Goal: Task Accomplishment & Management: Manage account settings

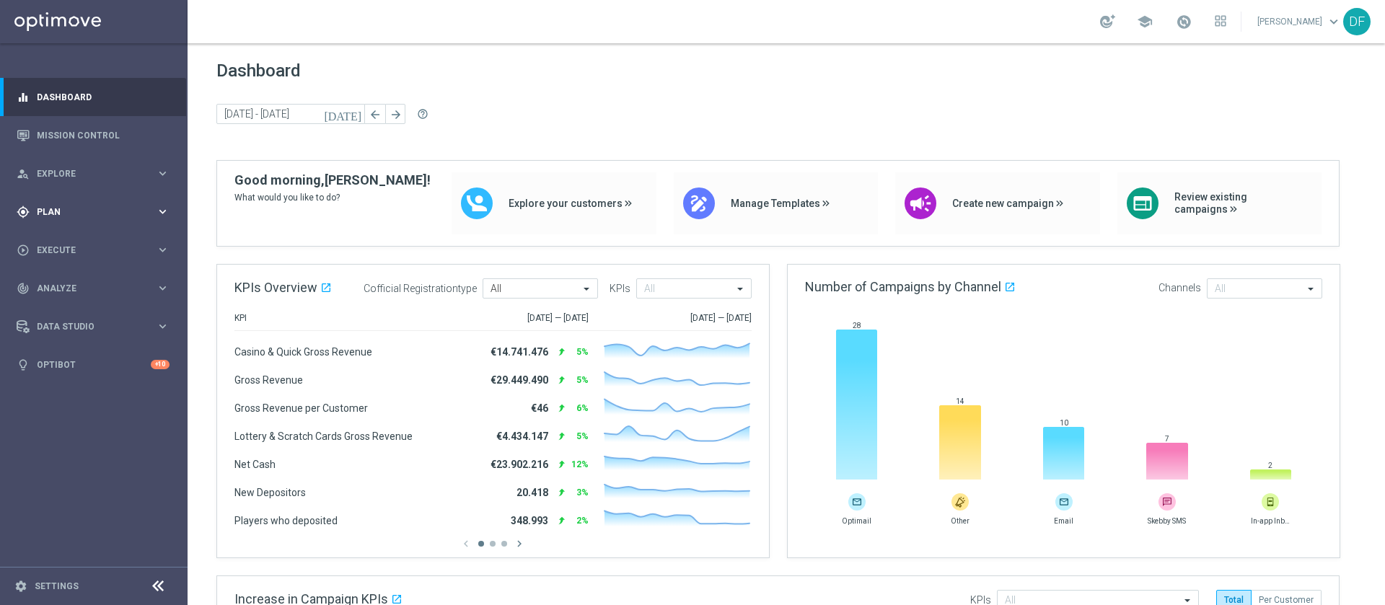
click at [59, 208] on span "Plan" at bounding box center [96, 212] width 119 height 9
click at [57, 246] on link "Target Groups" at bounding box center [94, 242] width 113 height 12
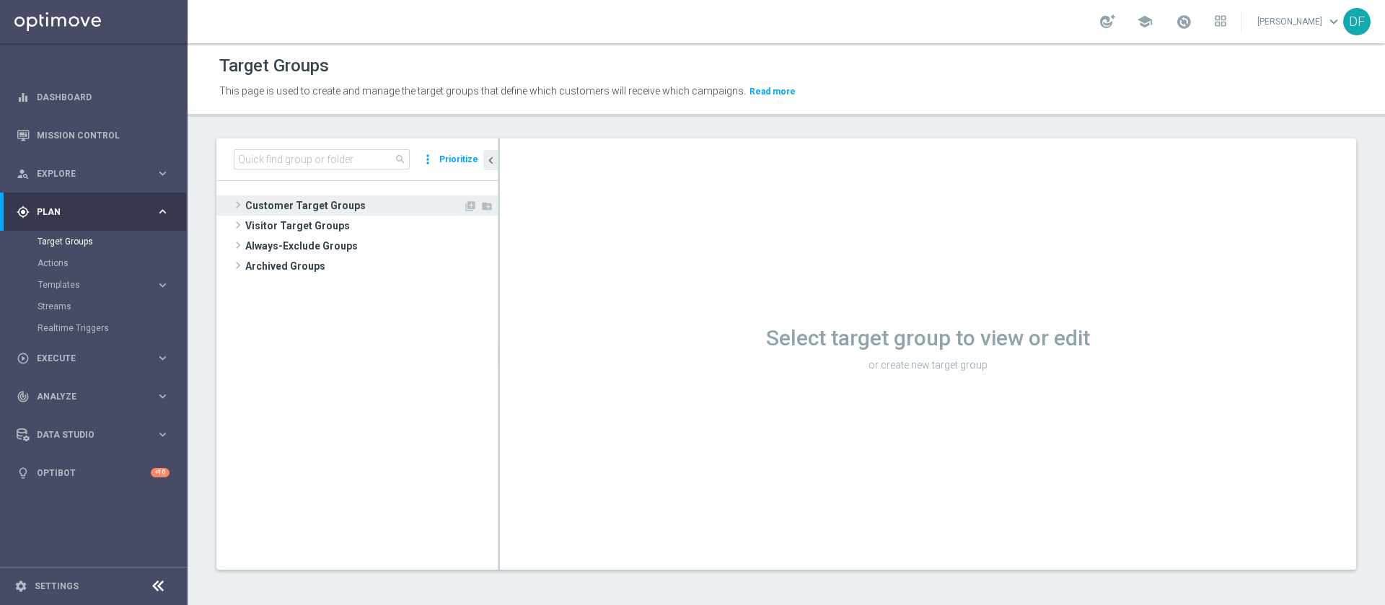
click at [312, 206] on span "Customer Target Groups" at bounding box center [354, 205] width 218 height 20
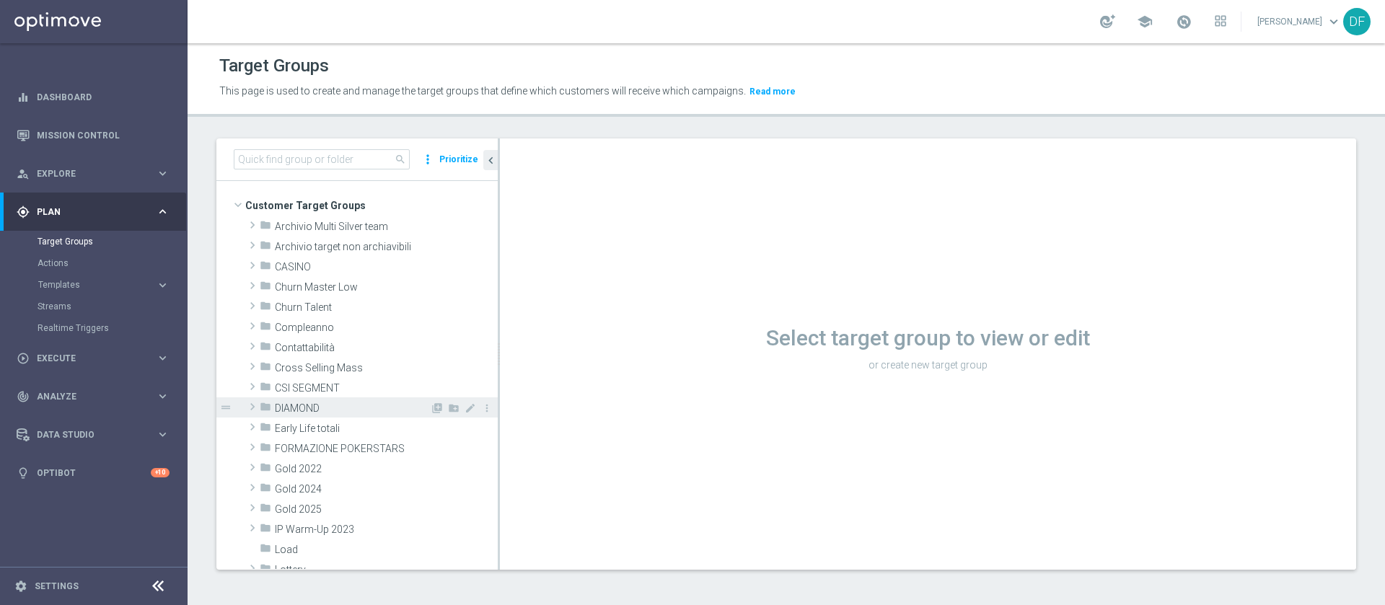
click at [291, 406] on span "DIAMOND" at bounding box center [352, 408] width 155 height 12
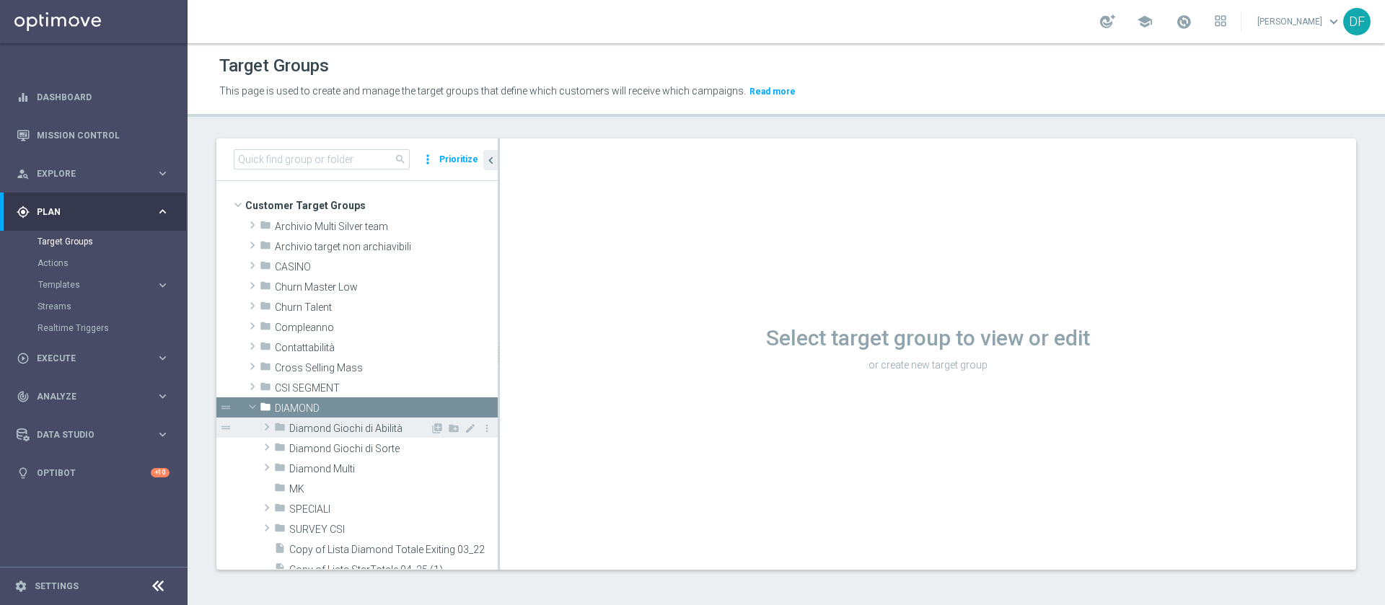
click at [299, 423] on span "Diamond Giochi di Abilità" at bounding box center [359, 429] width 141 height 12
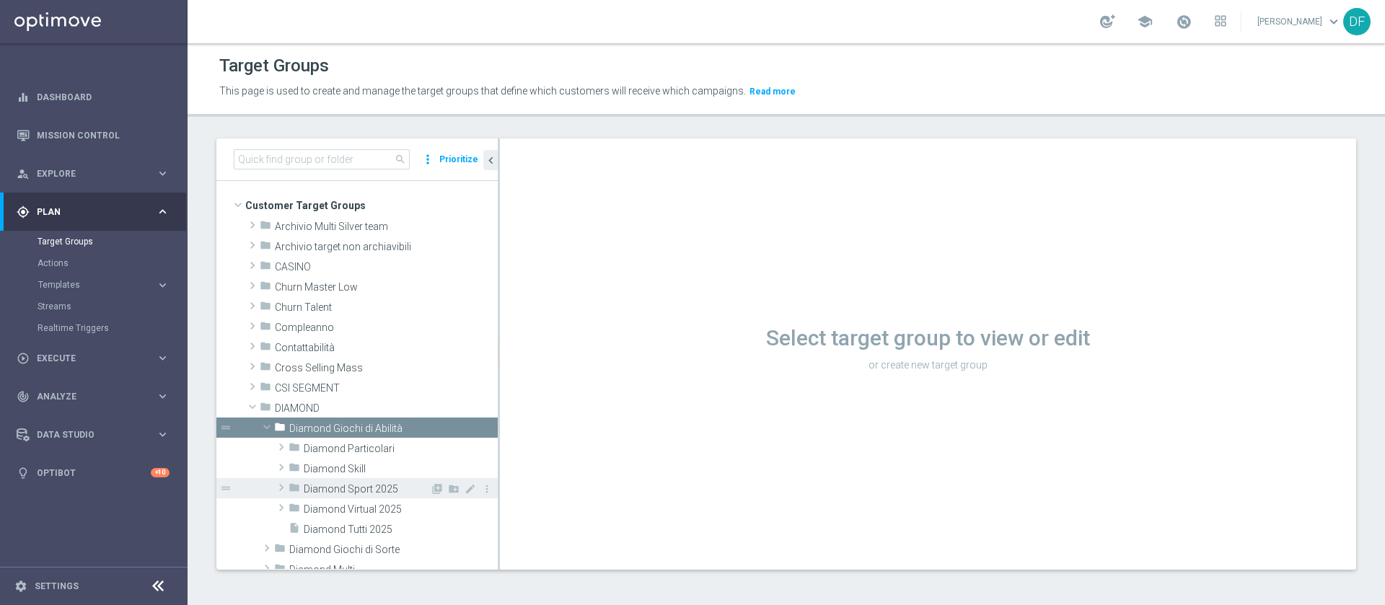
click at [314, 485] on span "Diamond Sport 2025" at bounding box center [367, 489] width 126 height 12
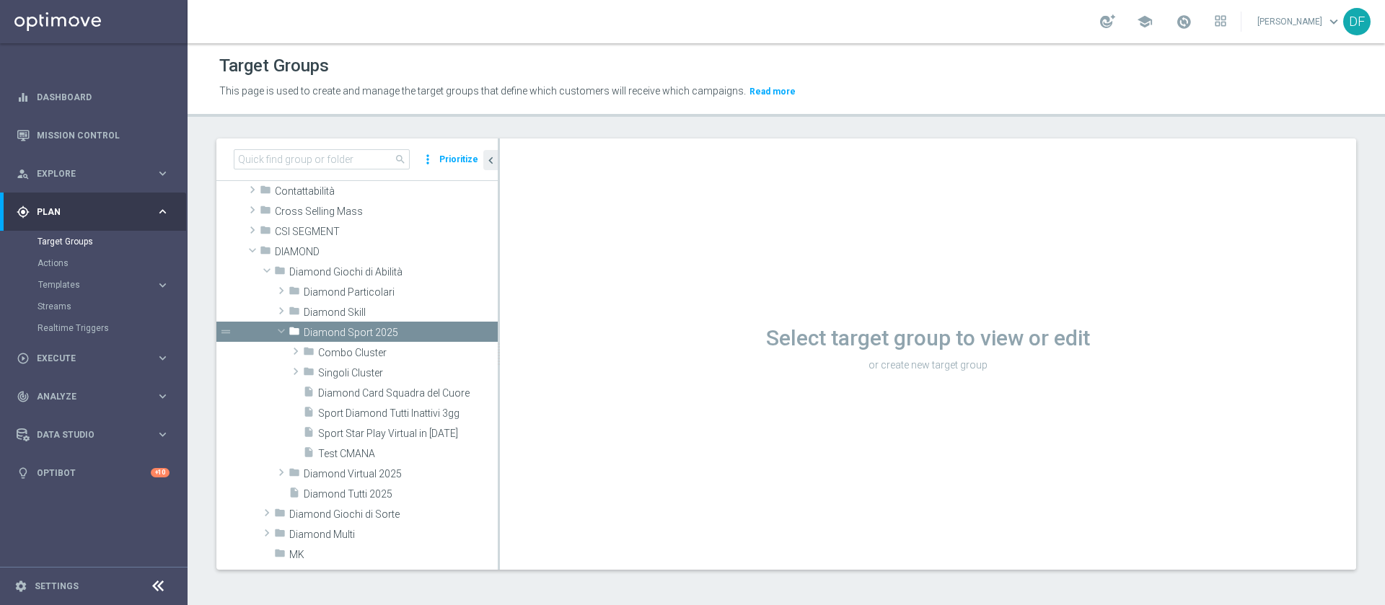
scroll to position [175, 0]
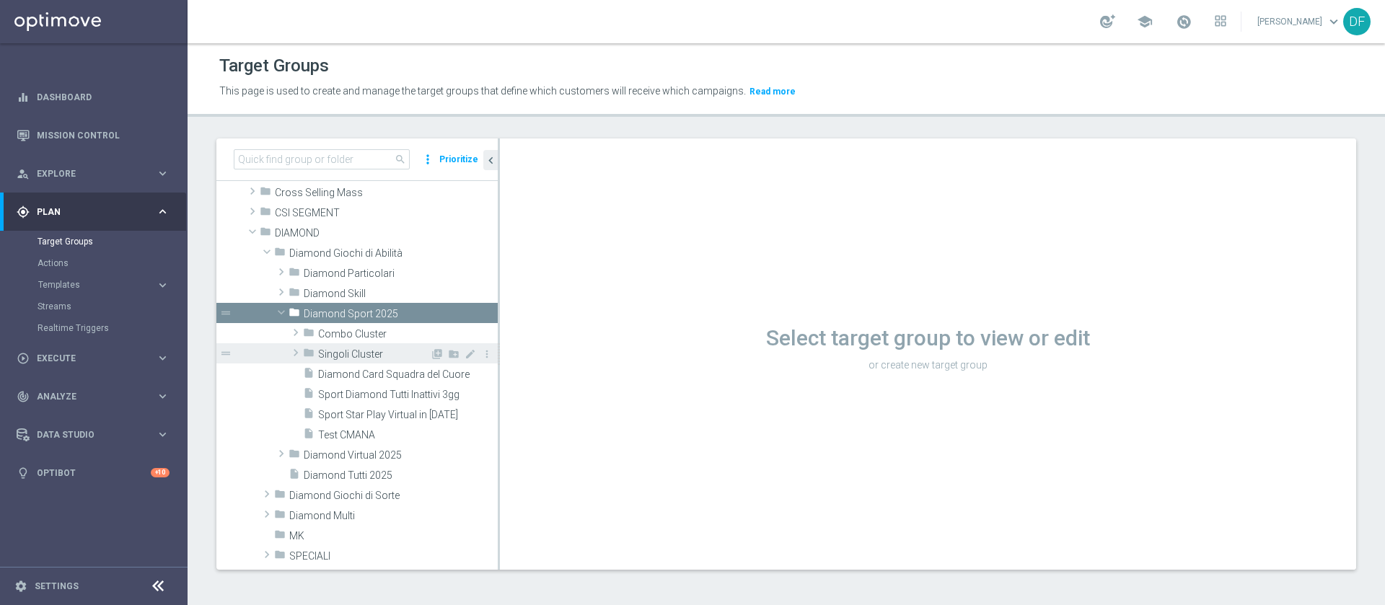
click at [328, 349] on span "Singoli Cluster" at bounding box center [374, 354] width 112 height 12
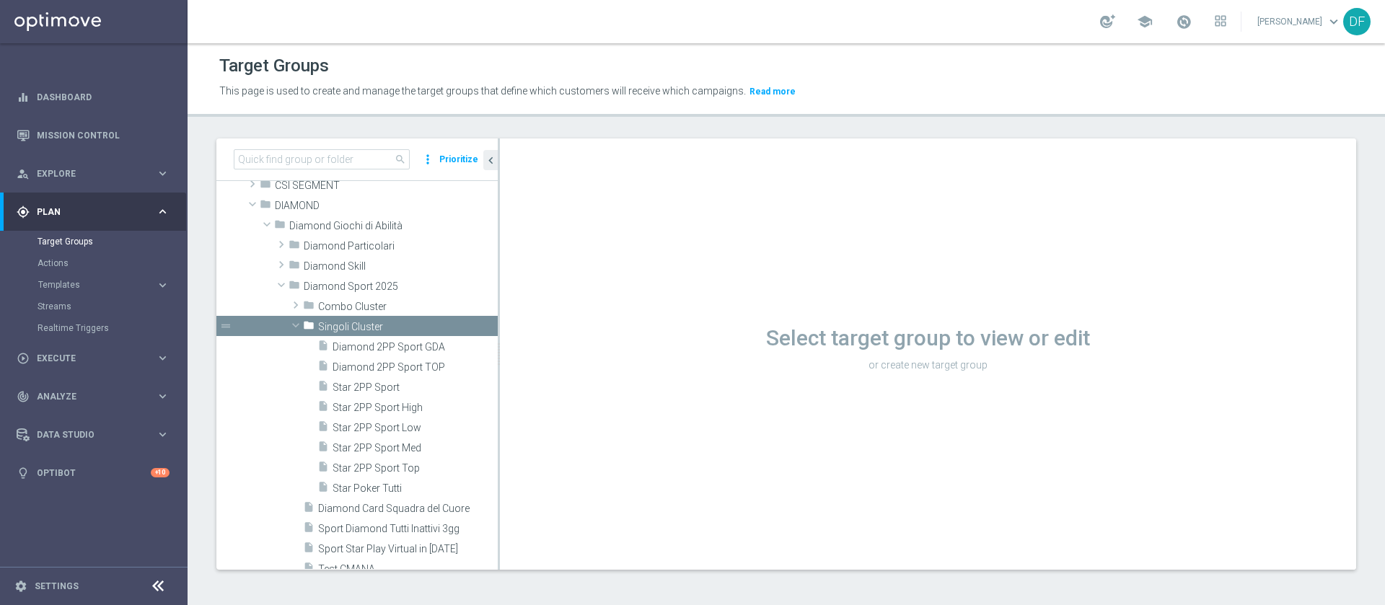
scroll to position [208, 0]
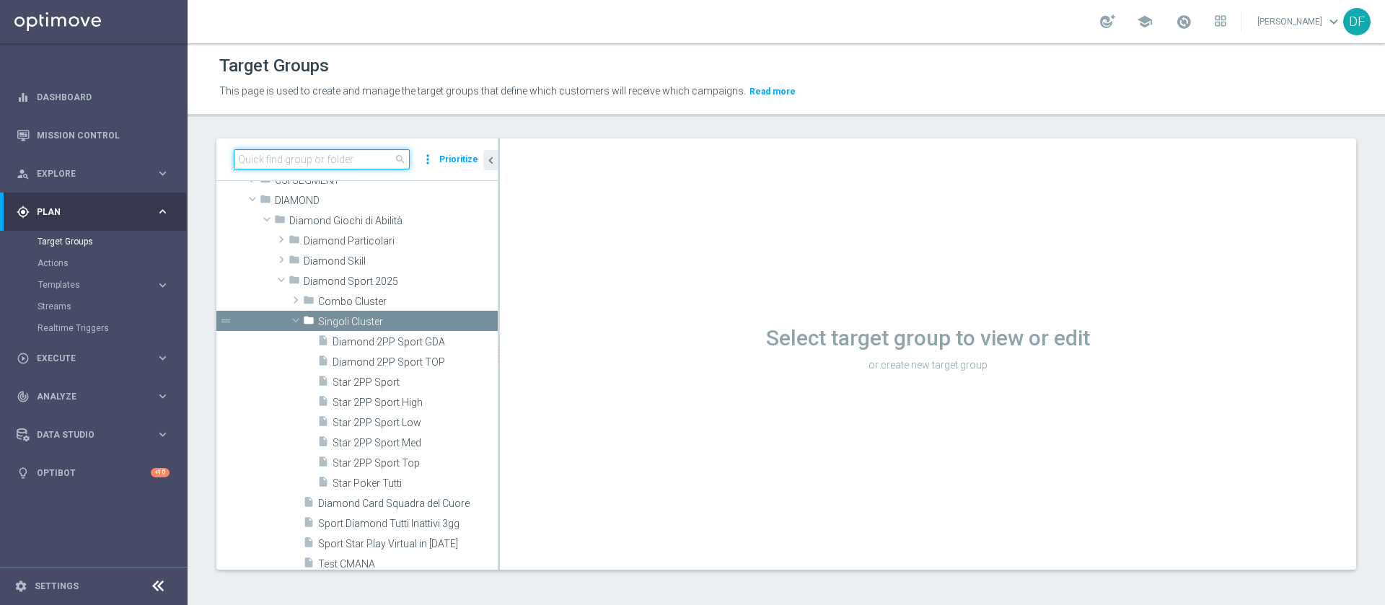
click at [361, 152] on input at bounding box center [322, 159] width 176 height 20
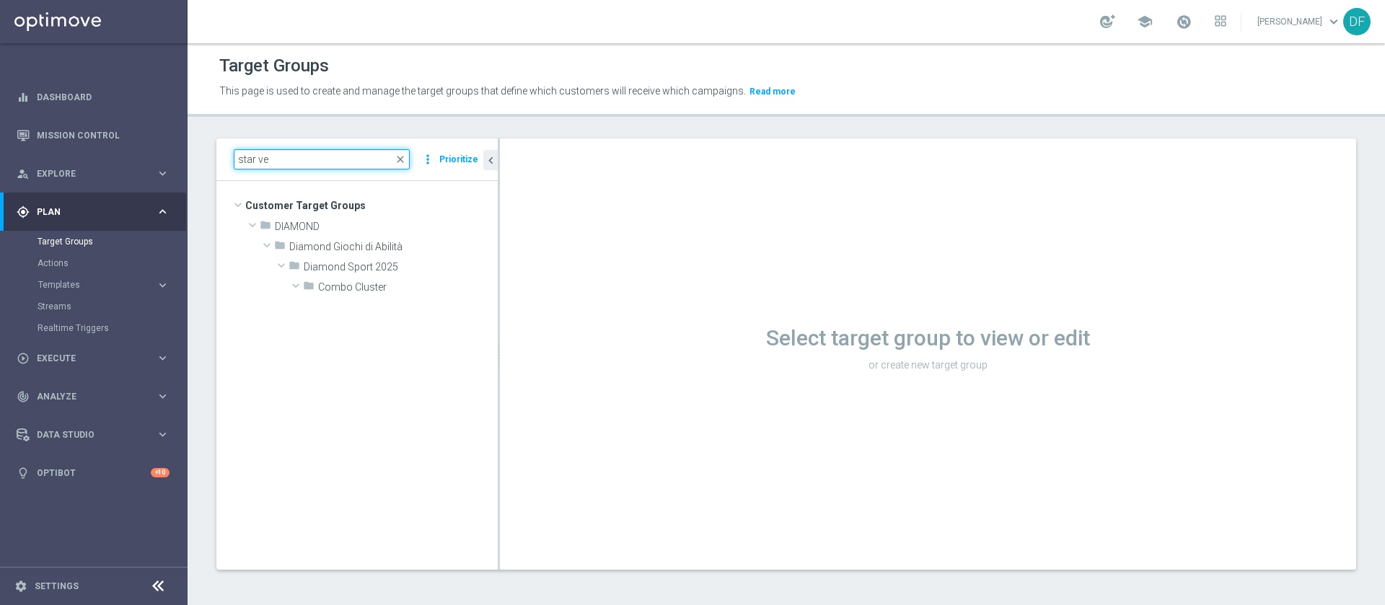
scroll to position [0, 0]
type input "star ve"
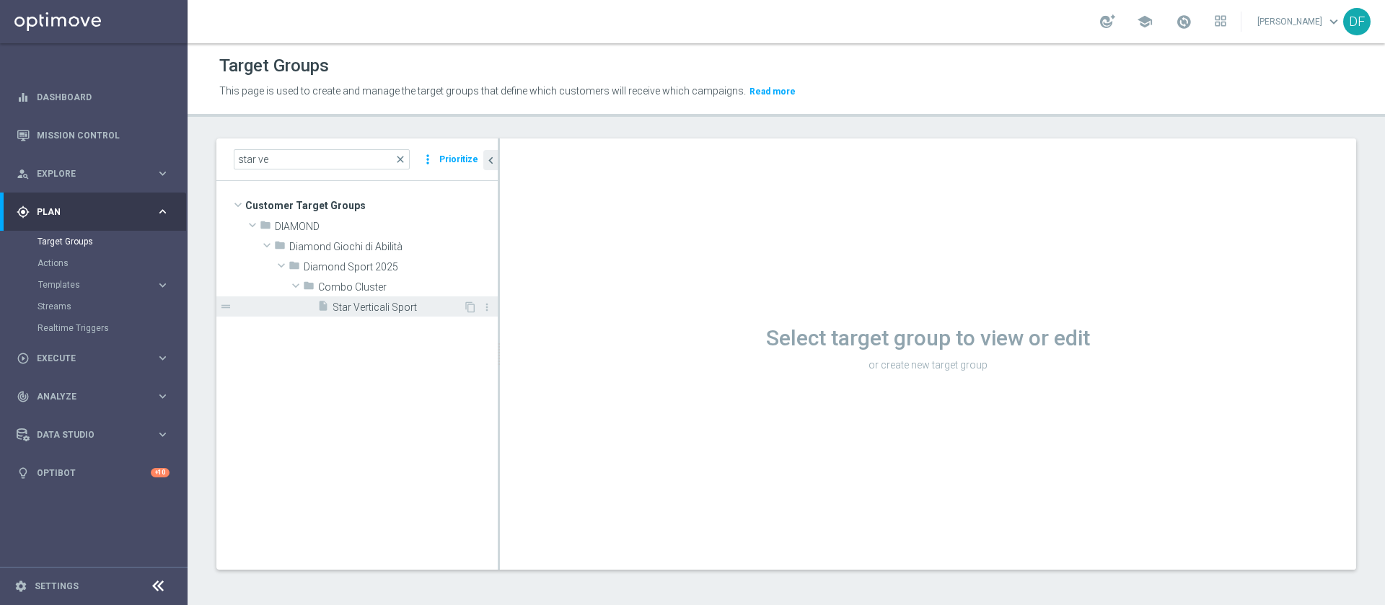
click at [354, 306] on span "Star Verticali Sport" at bounding box center [398, 308] width 131 height 12
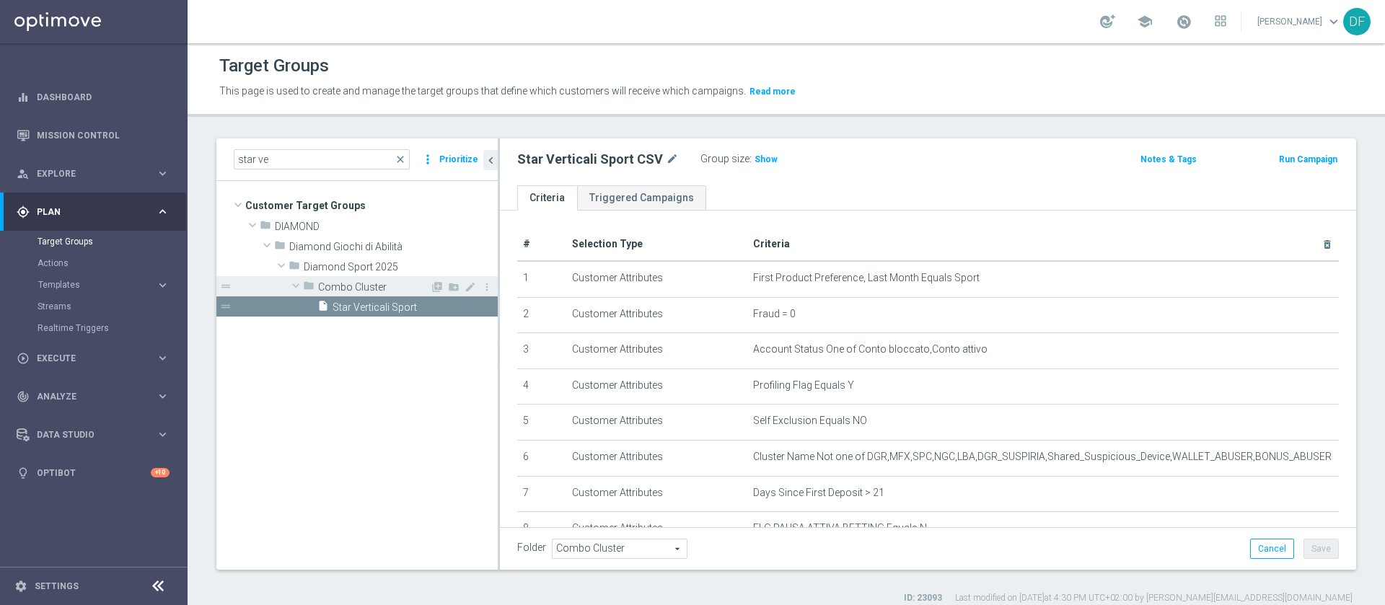
click at [358, 281] on span "Combo Cluster" at bounding box center [374, 287] width 112 height 12
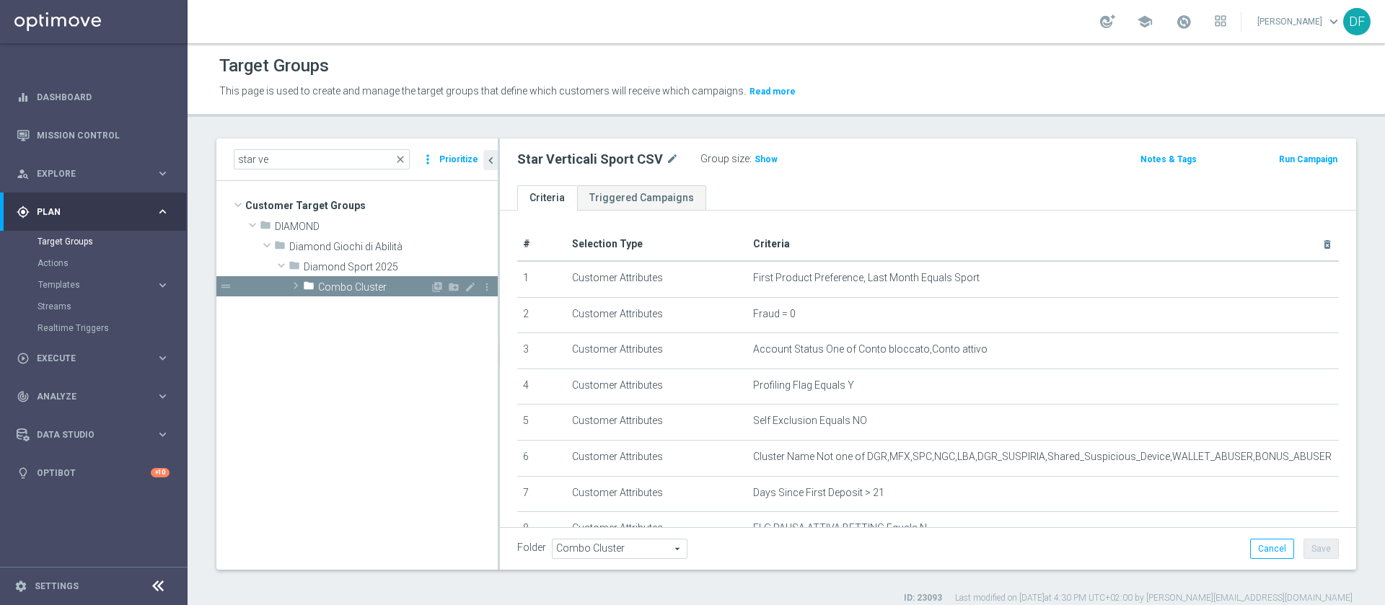
click at [294, 286] on span at bounding box center [296, 285] width 14 height 17
click at [400, 158] on span "close" at bounding box center [401, 160] width 12 height 12
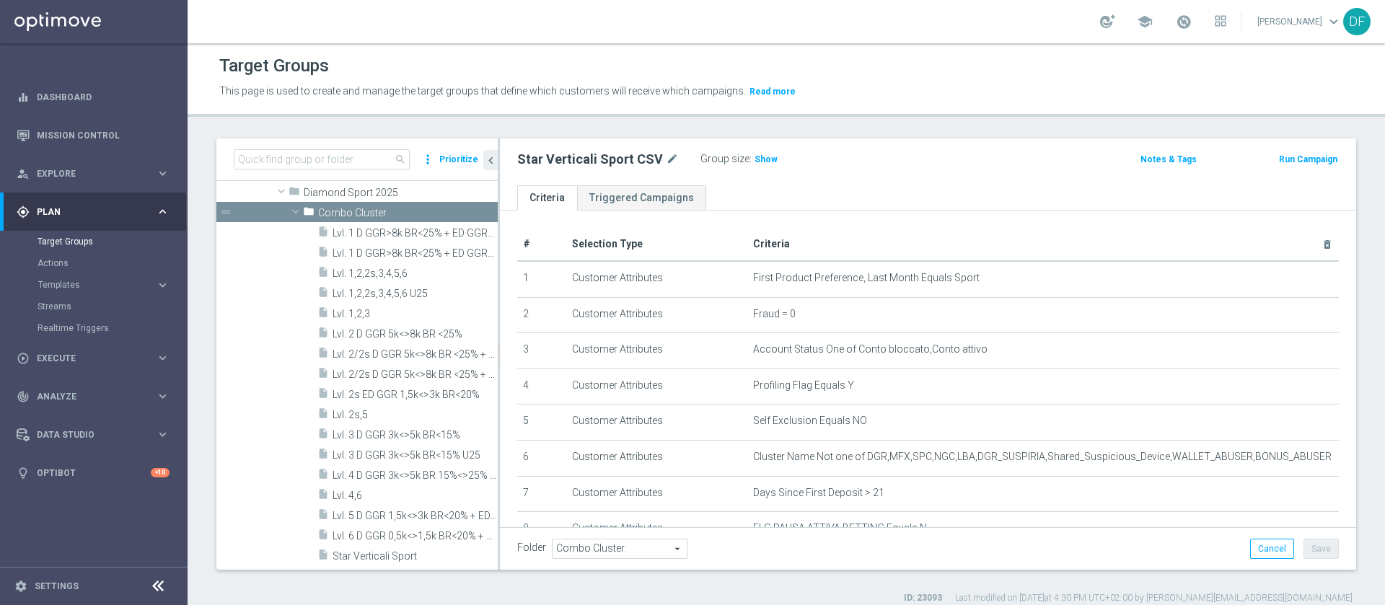
scroll to position [212, 0]
